Goal: Use online tool/utility: Utilize a website feature to perform a specific function

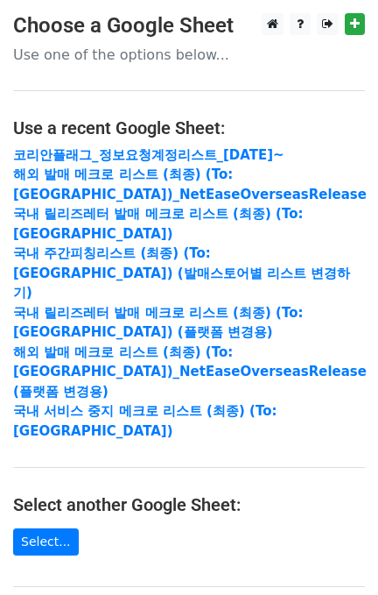
scroll to position [233, 0]
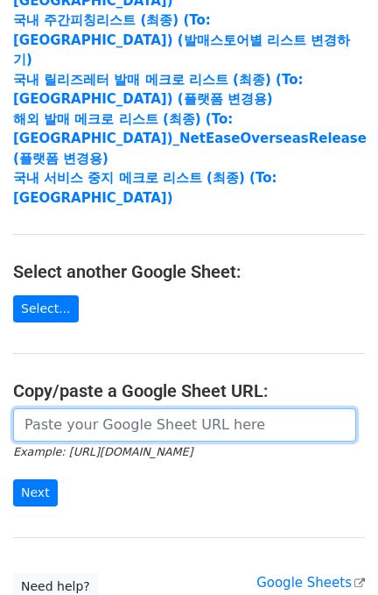
click at [83, 408] on input "url" at bounding box center [184, 424] width 343 height 33
paste input "[URL][DOMAIN_NAME]"
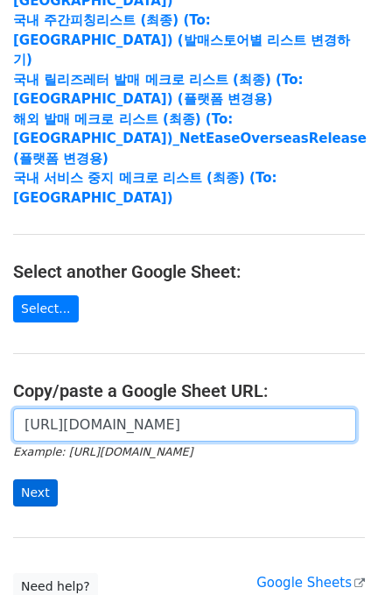
type input "[URL][DOMAIN_NAME]"
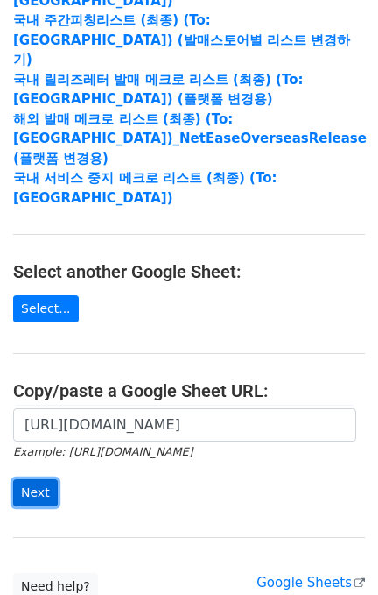
click at [38, 479] on input "Next" at bounding box center [35, 492] width 45 height 27
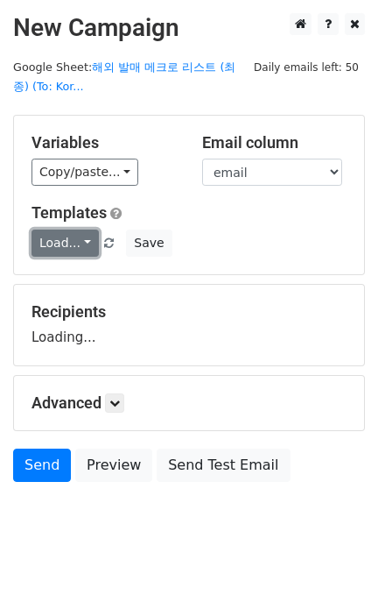
click at [72, 231] on link "Load..." at bounding box center [65, 243] width 67 height 27
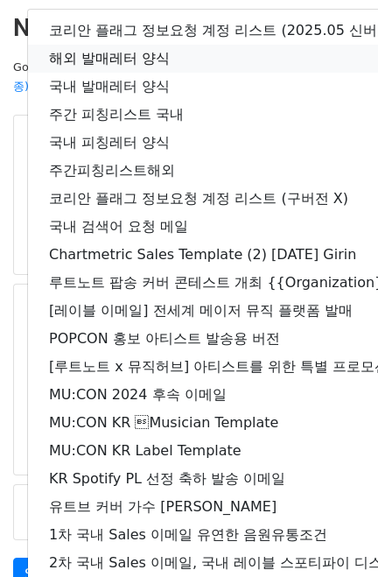
click at [144, 46] on link "해외 발매레터 양식" at bounding box center [309, 59] width 562 height 28
